Goal: Information Seeking & Learning: Understand process/instructions

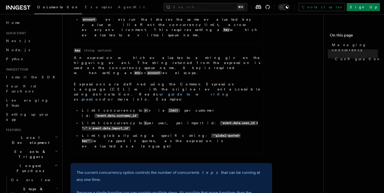
scroll to position [318, 0]
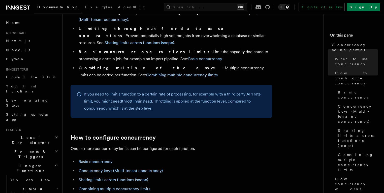
scroll to position [132, 0]
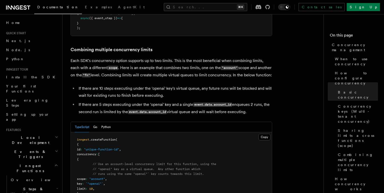
scroll to position [758, 0]
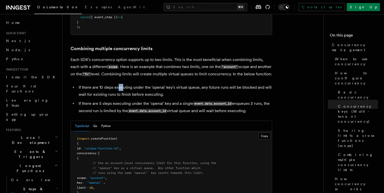
drag, startPoint x: 119, startPoint y: 68, endPoint x: 122, endPoint y: 68, distance: 3.3
click at [122, 84] on li "If there are 10 steps executing under the 'openai' key's virtual queue, any fut…" at bounding box center [174, 91] width 195 height 14
click at [171, 84] on li "If there are 10 steps executing under the 'openai' key's virtual queue, any fut…" at bounding box center [174, 91] width 195 height 14
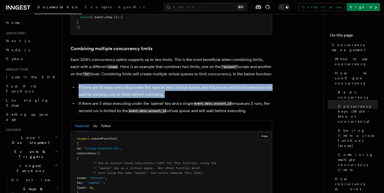
click at [171, 84] on li "If there are 10 steps executing under the 'openai' key's virtual queue, any fut…" at bounding box center [174, 91] width 195 height 14
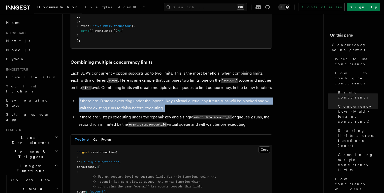
scroll to position [744, 0]
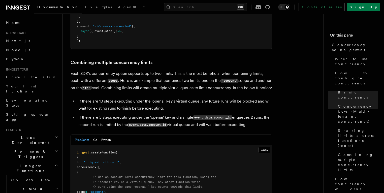
click at [127, 114] on li "If there are 5 steps executing under the 'openai' key and a single event.data.a…" at bounding box center [174, 121] width 195 height 15
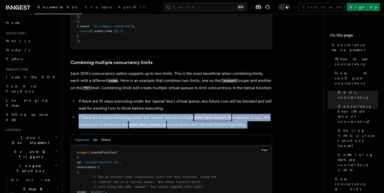
click at [127, 114] on li "If there are 5 steps executing under the 'openai' key and a single event.data.a…" at bounding box center [174, 121] width 195 height 15
click at [128, 114] on li "If there are 5 steps executing under the 'openai' key and a single event.data.a…" at bounding box center [174, 121] width 195 height 15
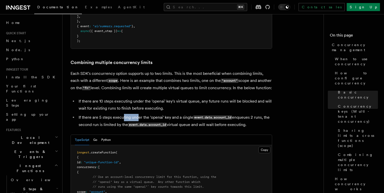
drag, startPoint x: 122, startPoint y: 98, endPoint x: 138, endPoint y: 99, distance: 16.2
click at [138, 114] on li "If there are 5 steps executing under the 'openai' key and a single event.data.a…" at bounding box center [174, 121] width 195 height 15
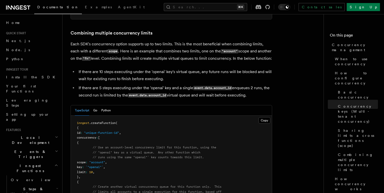
scroll to position [770, 0]
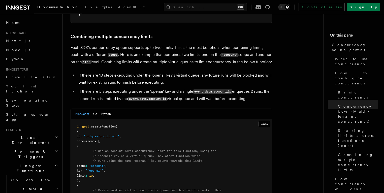
drag, startPoint x: 112, startPoint y: 63, endPoint x: 106, endPoint y: 55, distance: 10.3
click at [112, 72] on li "If there are 10 steps executing under the 'openai' key's virtual queue, any fut…" at bounding box center [174, 79] width 195 height 14
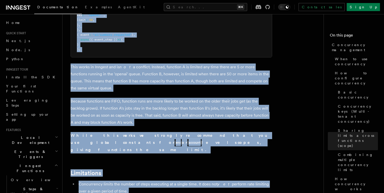
scroll to position [1590, 0]
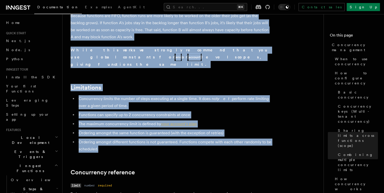
drag, startPoint x: 74, startPoint y: 44, endPoint x: 192, endPoint y: 102, distance: 131.6
copy article "Combining multiple concurrency limits Each SDK's concurrency option supports up…"
